Goal: Check status: Check status

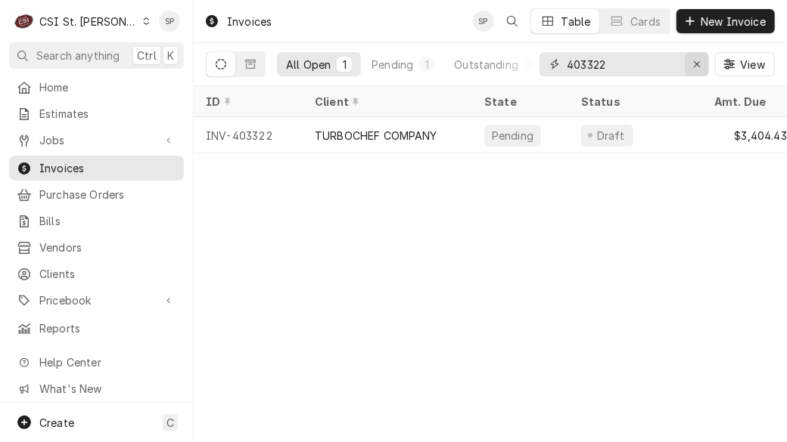
click at [699, 67] on icon "Erase input" at bounding box center [696, 64] width 6 height 6
click at [640, 61] on input "403522" at bounding box center [622, 64] width 113 height 24
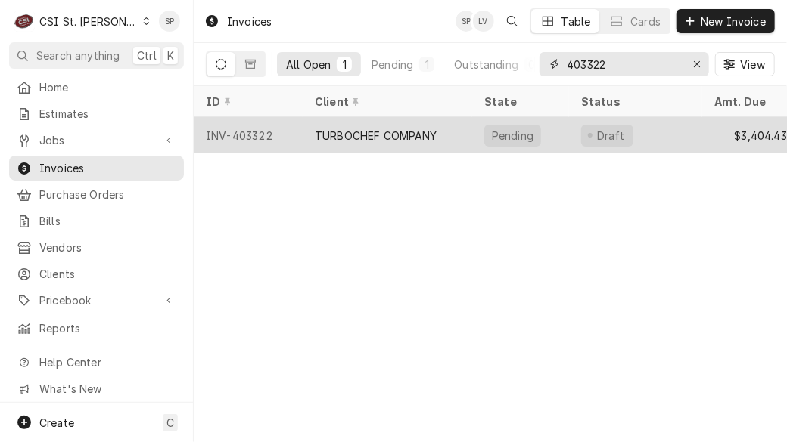
type input "403322"
click at [238, 132] on div "INV-403322" at bounding box center [248, 135] width 109 height 36
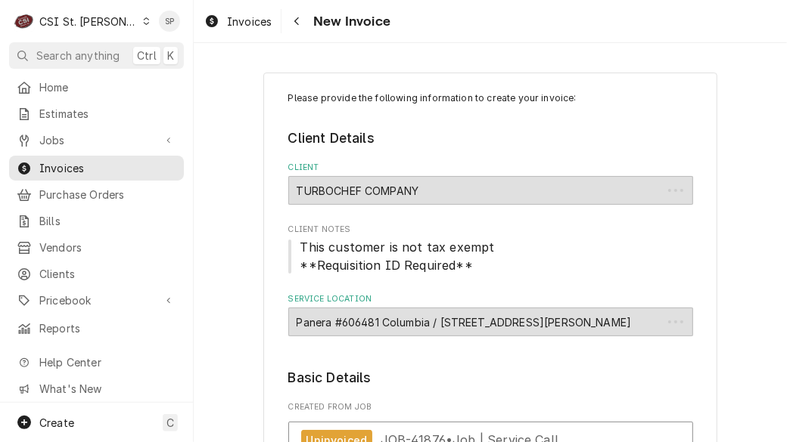
type textarea "x"
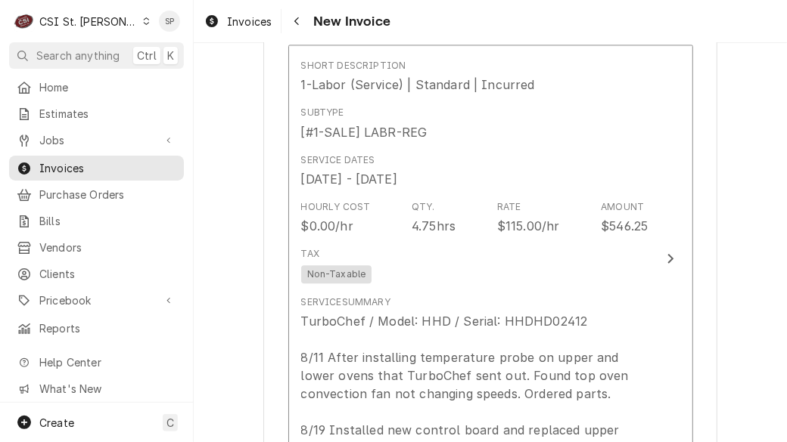
scroll to position [1747, 0]
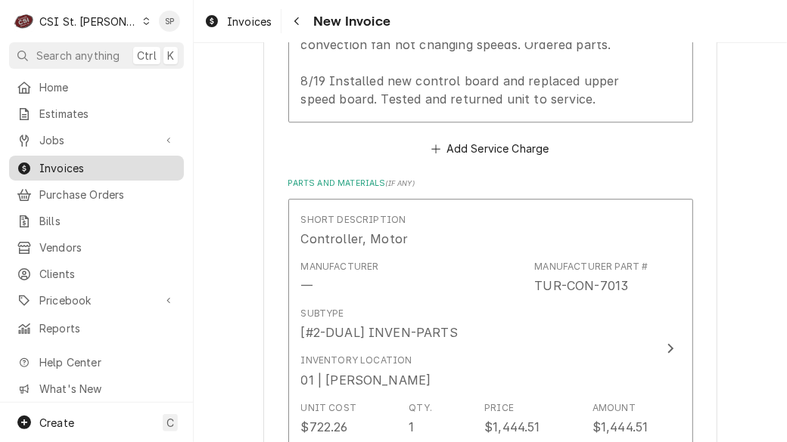
click at [75, 167] on span "Invoices" at bounding box center [107, 168] width 137 height 16
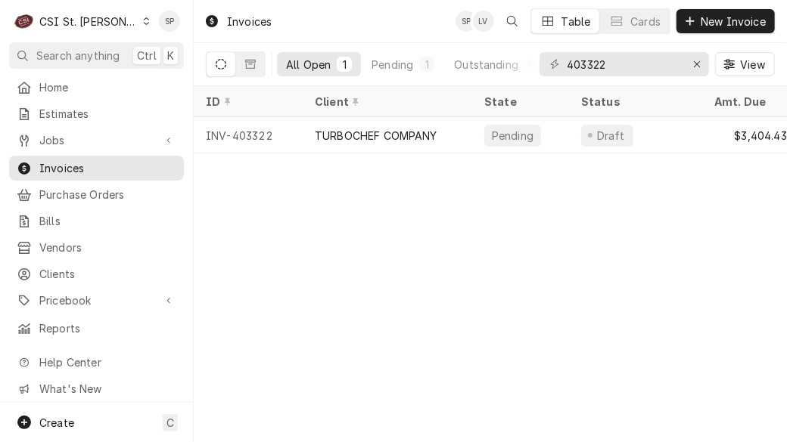
click at [143, 21] on icon "Dynamic Content Wrapper" at bounding box center [146, 21] width 7 height 8
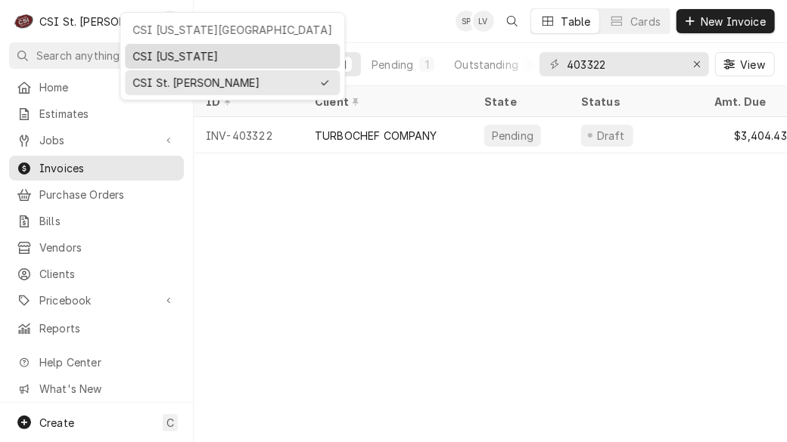
click at [171, 47] on div "CSI Kentucky" at bounding box center [232, 56] width 209 height 19
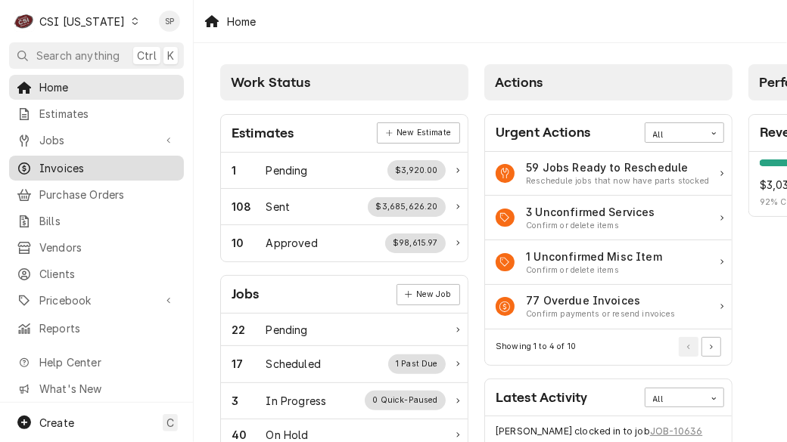
click at [93, 160] on span "Invoices" at bounding box center [107, 168] width 137 height 16
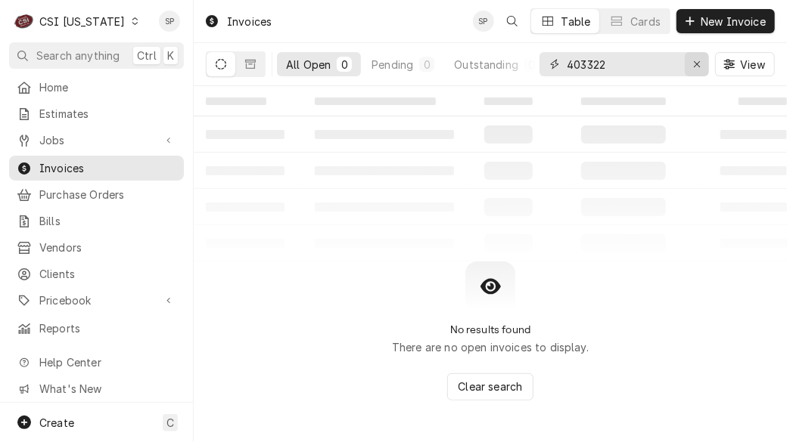
click at [696, 64] on icon "Erase input" at bounding box center [697, 64] width 8 height 11
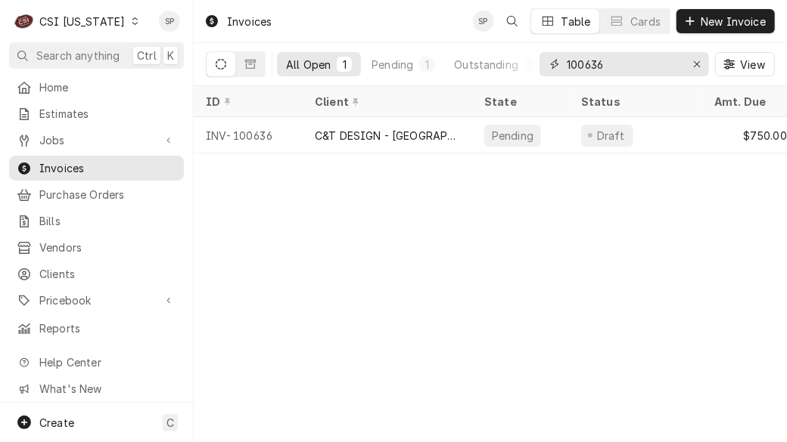
type input "100636"
click at [132, 24] on icon "Dynamic Content Wrapper" at bounding box center [135, 21] width 7 height 8
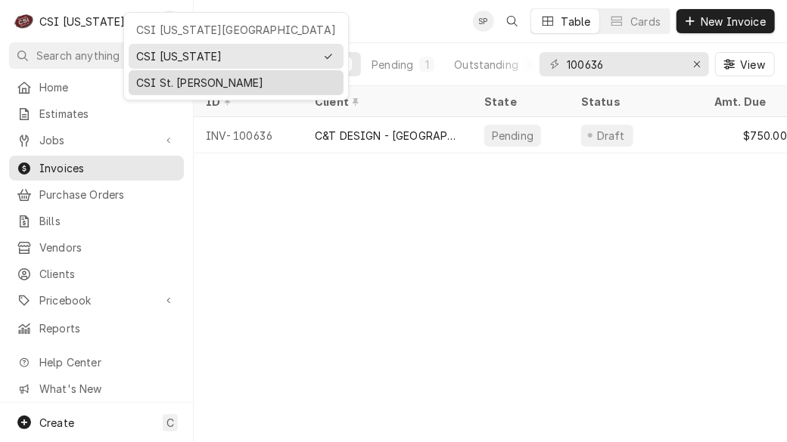
click at [162, 75] on div "CSI St. [PERSON_NAME]" at bounding box center [236, 83] width 200 height 16
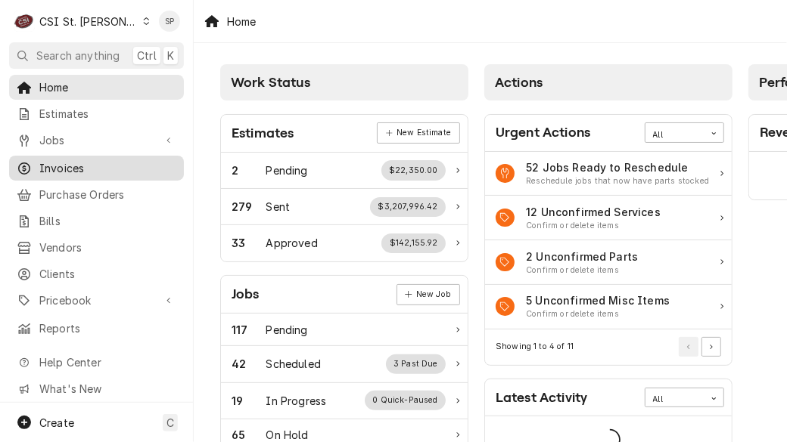
click at [74, 166] on span "Invoices" at bounding box center [107, 168] width 137 height 16
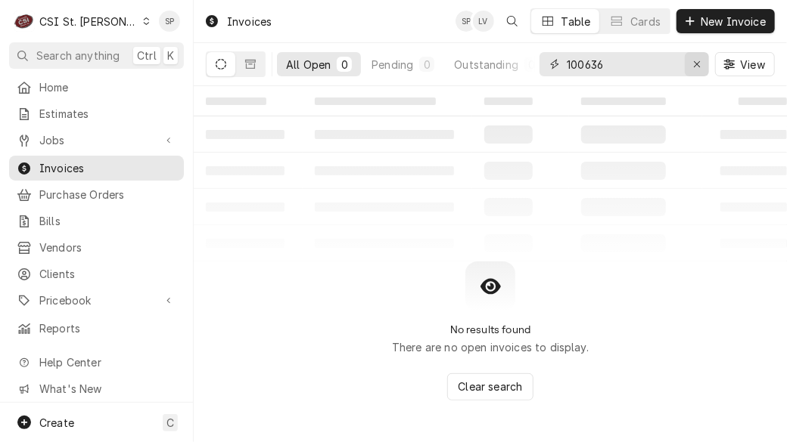
click at [693, 63] on icon "Erase input" at bounding box center [697, 64] width 8 height 11
